Goal: Task Accomplishment & Management: Use online tool/utility

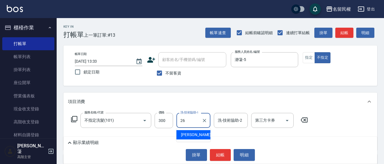
type input "沅莘-26"
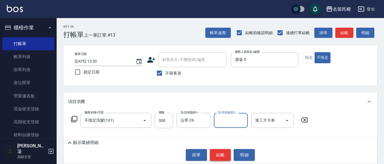
click at [224, 158] on button "結帳" at bounding box center [220, 155] width 21 height 12
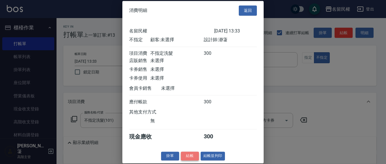
click at [192, 161] on button "結帳" at bounding box center [190, 156] width 18 height 9
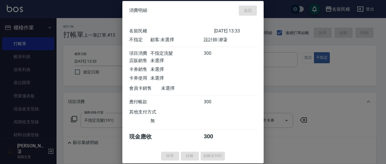
type input "[DATE] 14:07"
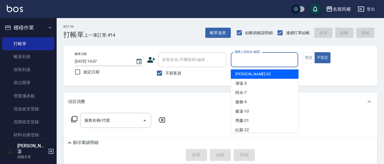
click at [255, 58] on input "服務人員姓名/編號" at bounding box center [264, 60] width 63 height 10
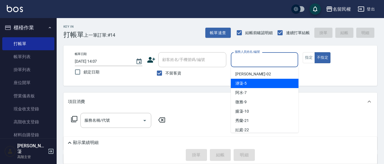
click at [244, 82] on span "瀞蓤 -5" at bounding box center [240, 84] width 11 height 6
type input "瀞蓤-5"
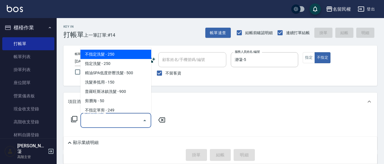
drag, startPoint x: 96, startPoint y: 120, endPoint x: 115, endPoint y: 102, distance: 26.4
click at [97, 119] on input "服務名稱/代號" at bounding box center [111, 121] width 57 height 10
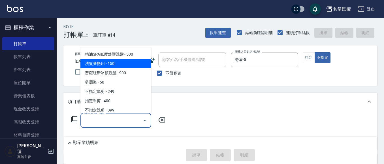
scroll to position [28, 0]
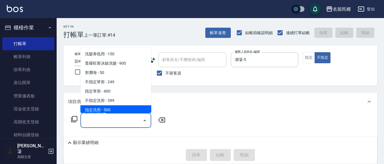
click at [106, 107] on span "指定洗剪 - 500" at bounding box center [115, 110] width 71 height 9
type input "指定洗剪(205)"
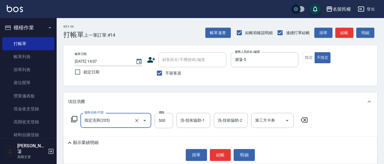
click at [133, 123] on div at bounding box center [141, 120] width 16 height 15
click at [136, 121] on icon "Clear" at bounding box center [137, 121] width 6 height 6
click at [144, 121] on icon "Open" at bounding box center [144, 120] width 3 height 1
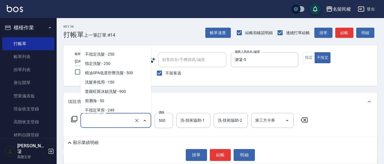
scroll to position [30, 0]
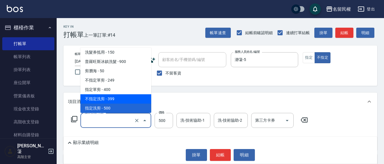
click at [106, 99] on span "不指定洗剪 - 399" at bounding box center [115, 98] width 71 height 9
type input "不指定洗剪(204)"
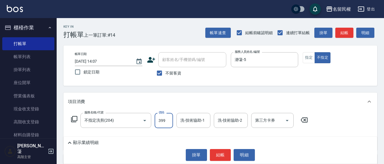
click at [166, 122] on input "399" at bounding box center [163, 120] width 18 height 15
type input "500"
click at [196, 123] on input "2" at bounding box center [193, 121] width 29 height 10
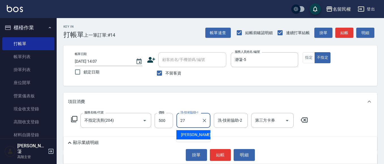
type input "[PERSON_NAME]-27"
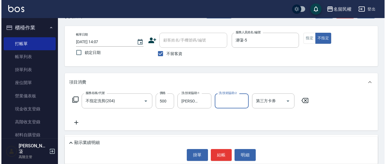
scroll to position [28, 0]
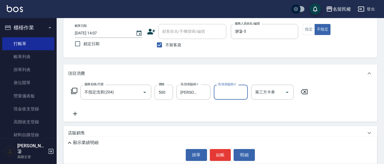
click at [67, 111] on div "服務名稱/代號 不指定洗剪(204) 服務名稱/代號 價格 500 價格 洗-技術協助-1 [PERSON_NAME]-27 洗-技術協助-1 洗-技術協助-…" at bounding box center [219, 102] width 313 height 39
click at [73, 113] on icon at bounding box center [75, 114] width 14 height 7
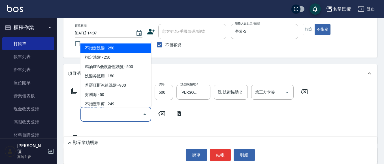
click at [100, 119] on input "服務名稱/代號" at bounding box center [111, 114] width 57 height 10
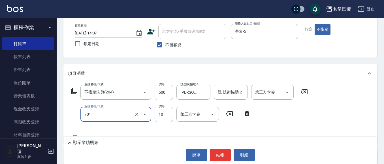
type input "[PERSON_NAME](701)"
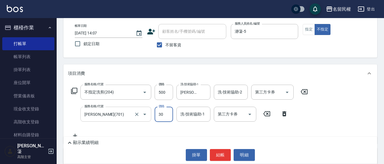
type input "30"
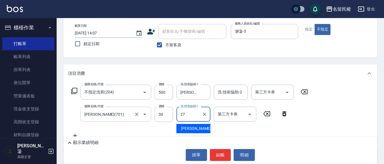
type input "[PERSON_NAME]-27"
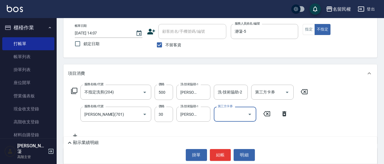
click at [205, 50] on div "不留客資" at bounding box center [186, 45] width 79 height 12
click at [218, 158] on button "結帳" at bounding box center [220, 155] width 21 height 12
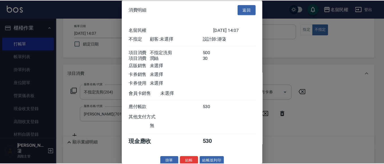
scroll to position [14, 0]
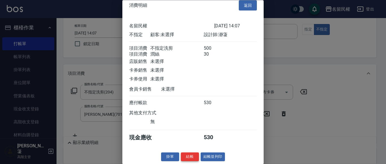
click at [192, 156] on button "結帳" at bounding box center [190, 157] width 18 height 9
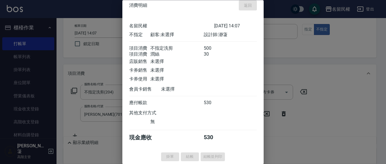
type input "[DATE] 14:18"
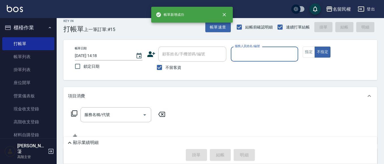
scroll to position [0, 0]
